Goal: Task Accomplishment & Management: Manage account settings

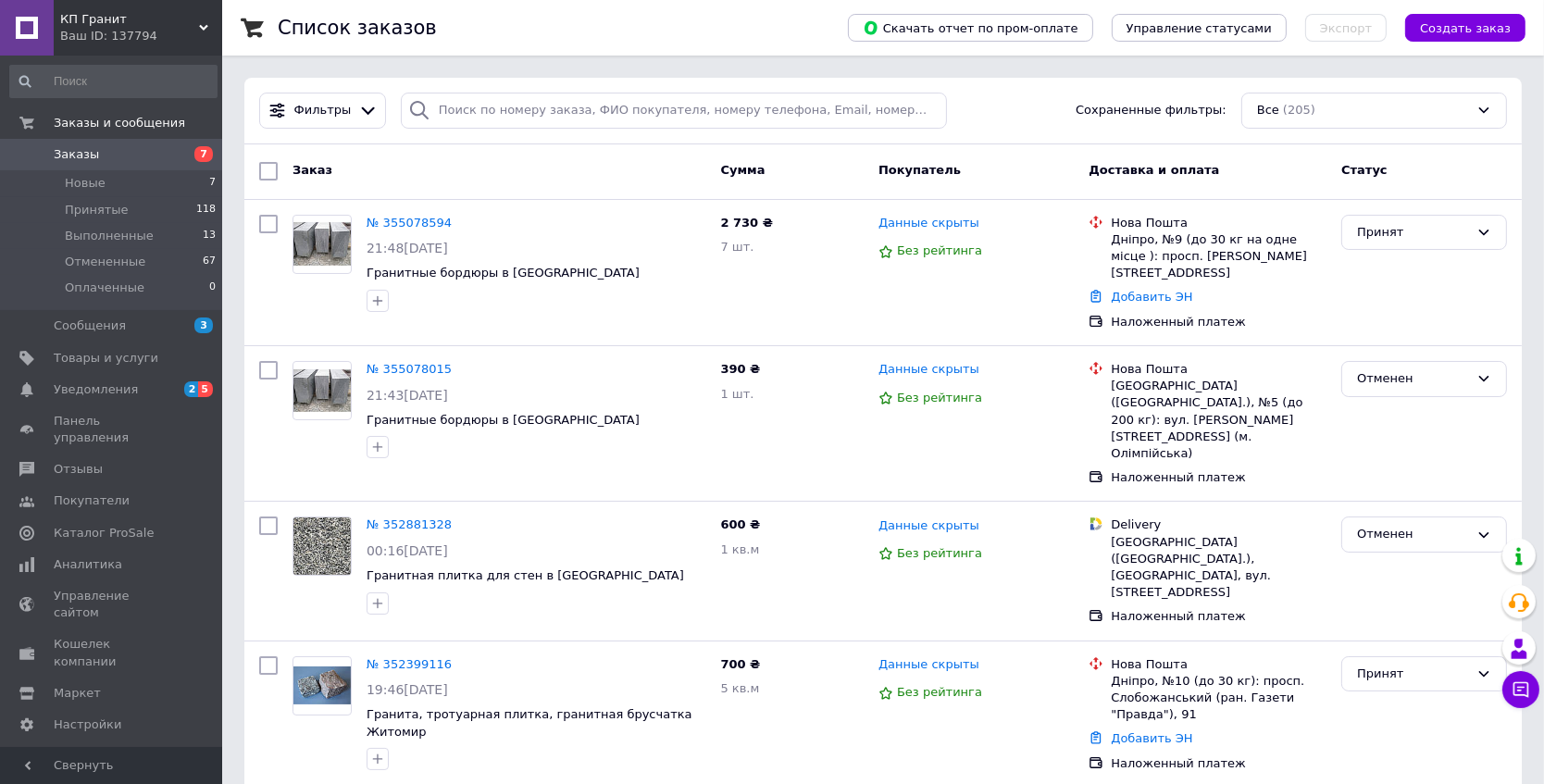
click at [104, 559] on link "Аналитика" at bounding box center [114, 565] width 227 height 32
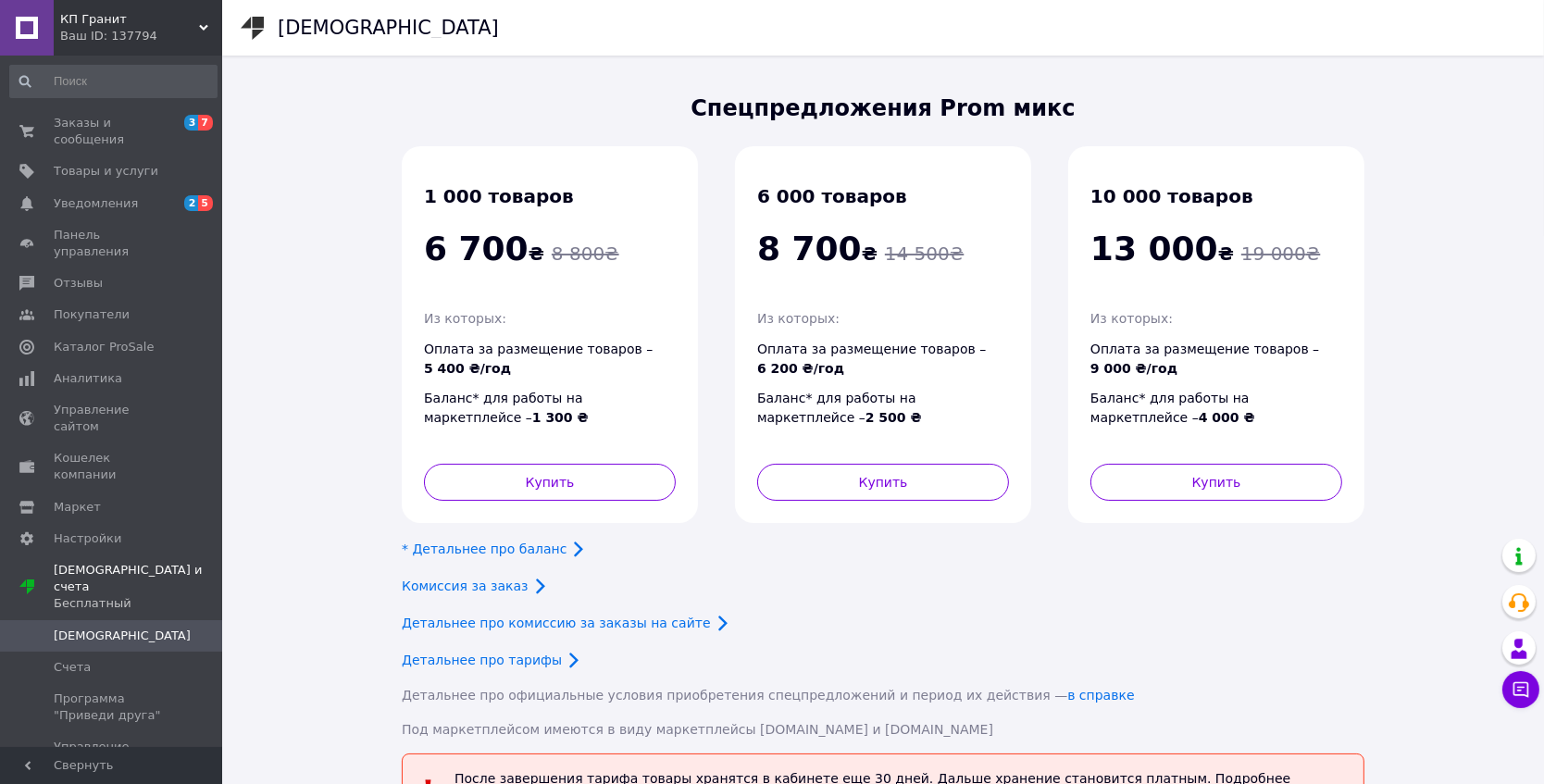
click at [344, 259] on div "Спецпредложения Prom микc 1 000 товаров 6 700 ₴ 8 800 ₴ Из которых: Оплата за р…" at bounding box center [883, 448] width 1111 height 749
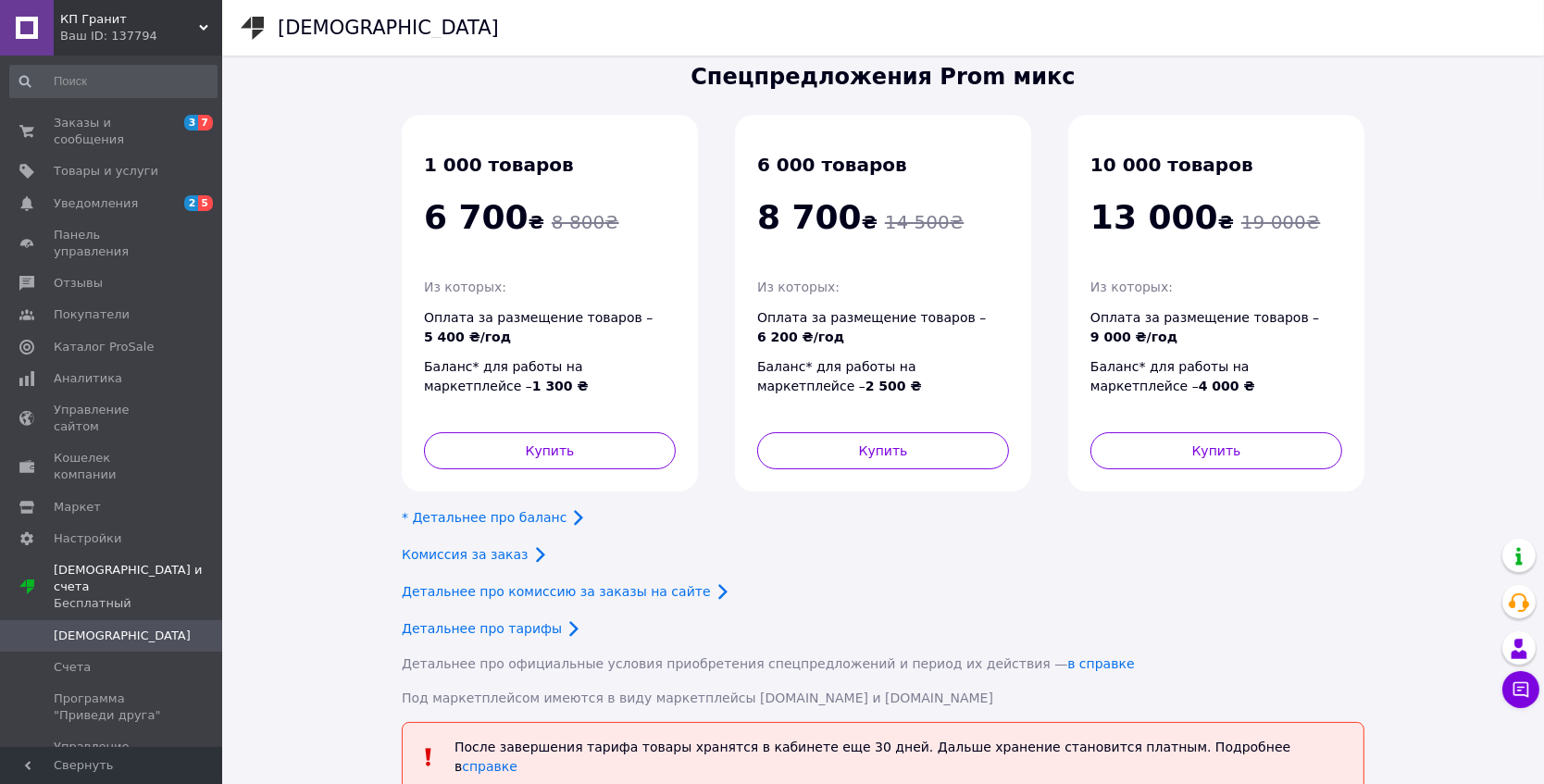
scroll to position [55, 0]
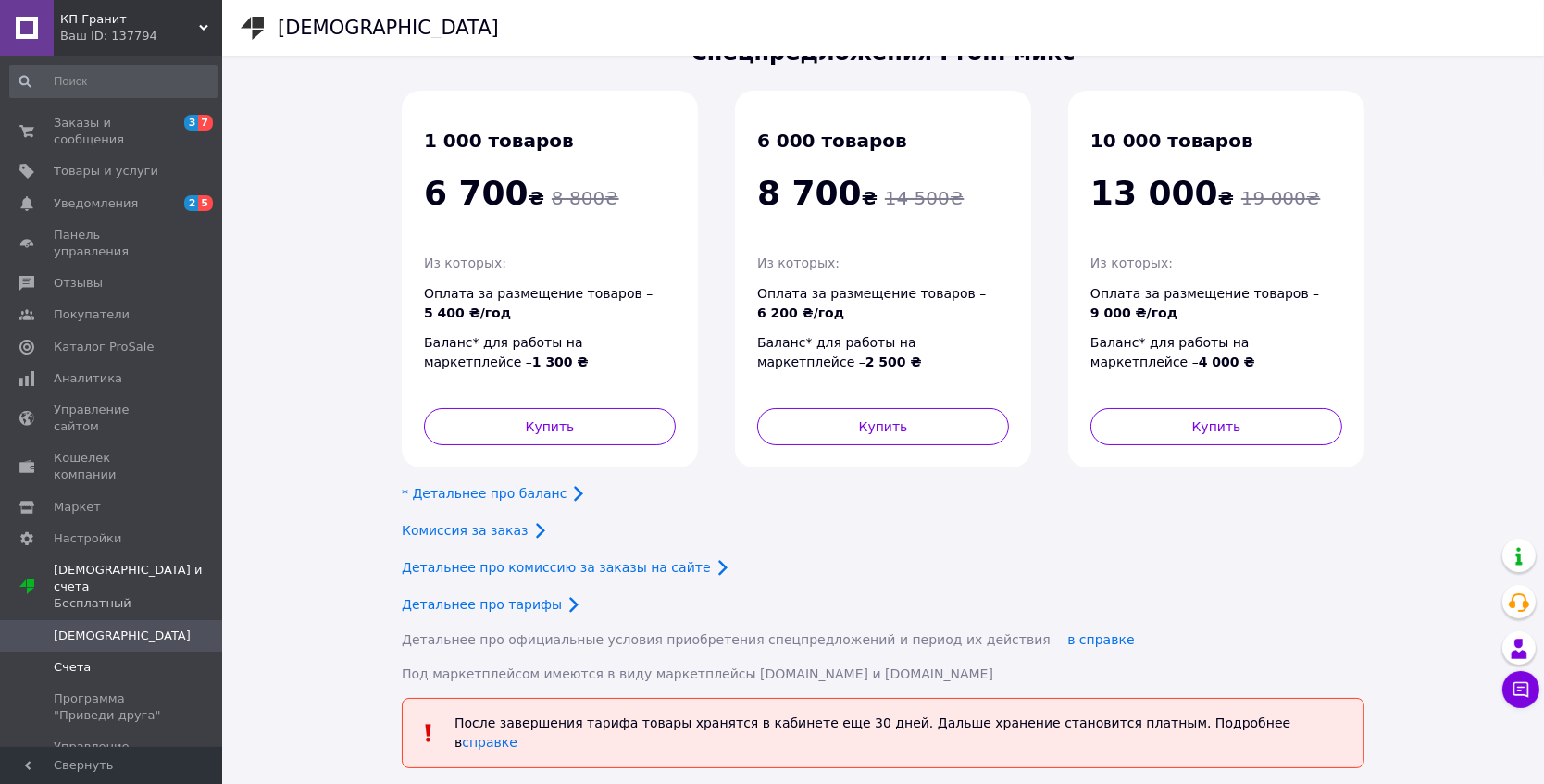
click at [101, 659] on span "Счета" at bounding box center [112, 668] width 117 height 17
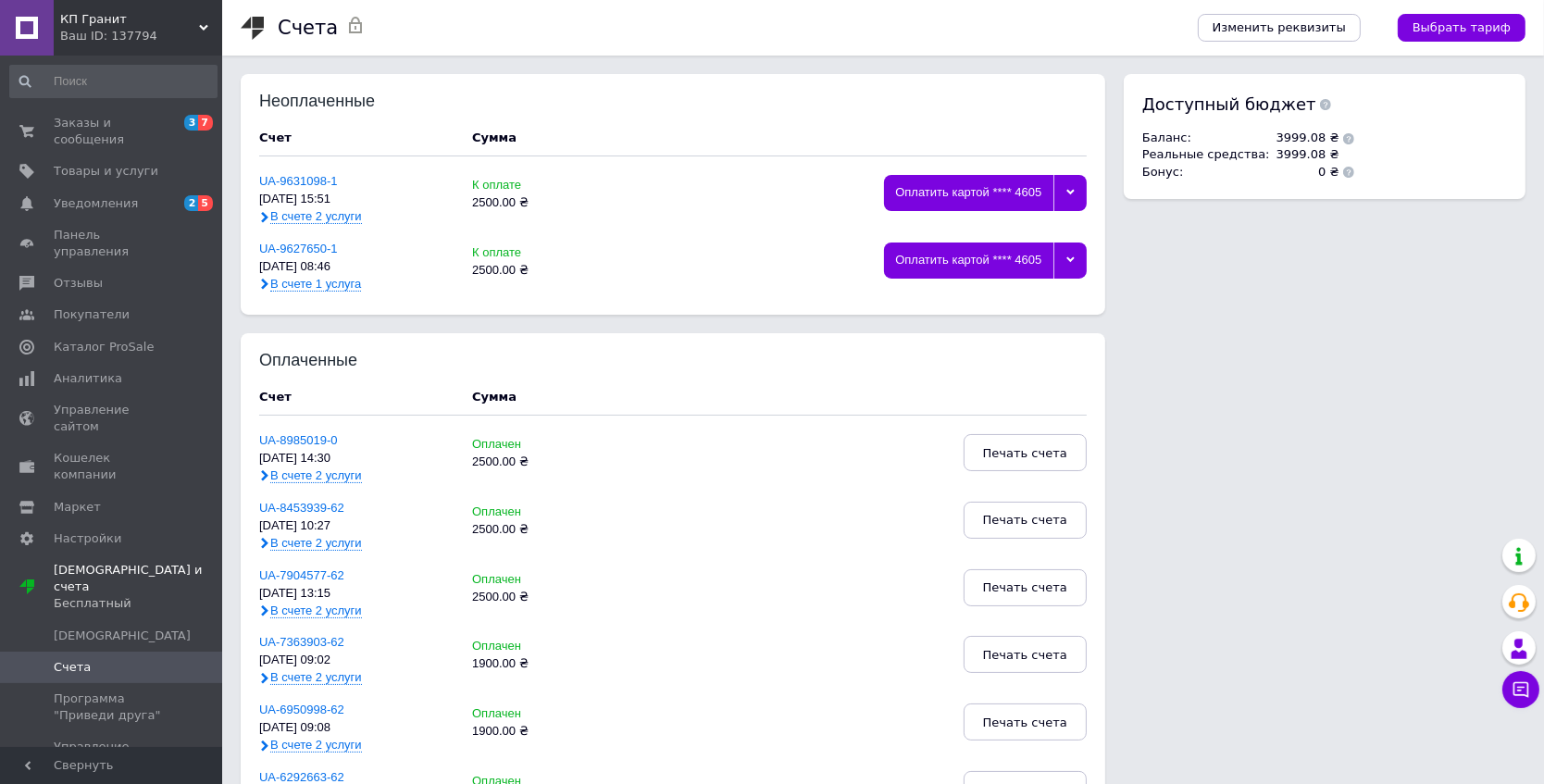
click at [1072, 260] on icon at bounding box center [1070, 259] width 8 height 6
click at [925, 445] on div "Удалить" at bounding box center [985, 445] width 182 height 14
